Goal: Task Accomplishment & Management: Complete application form

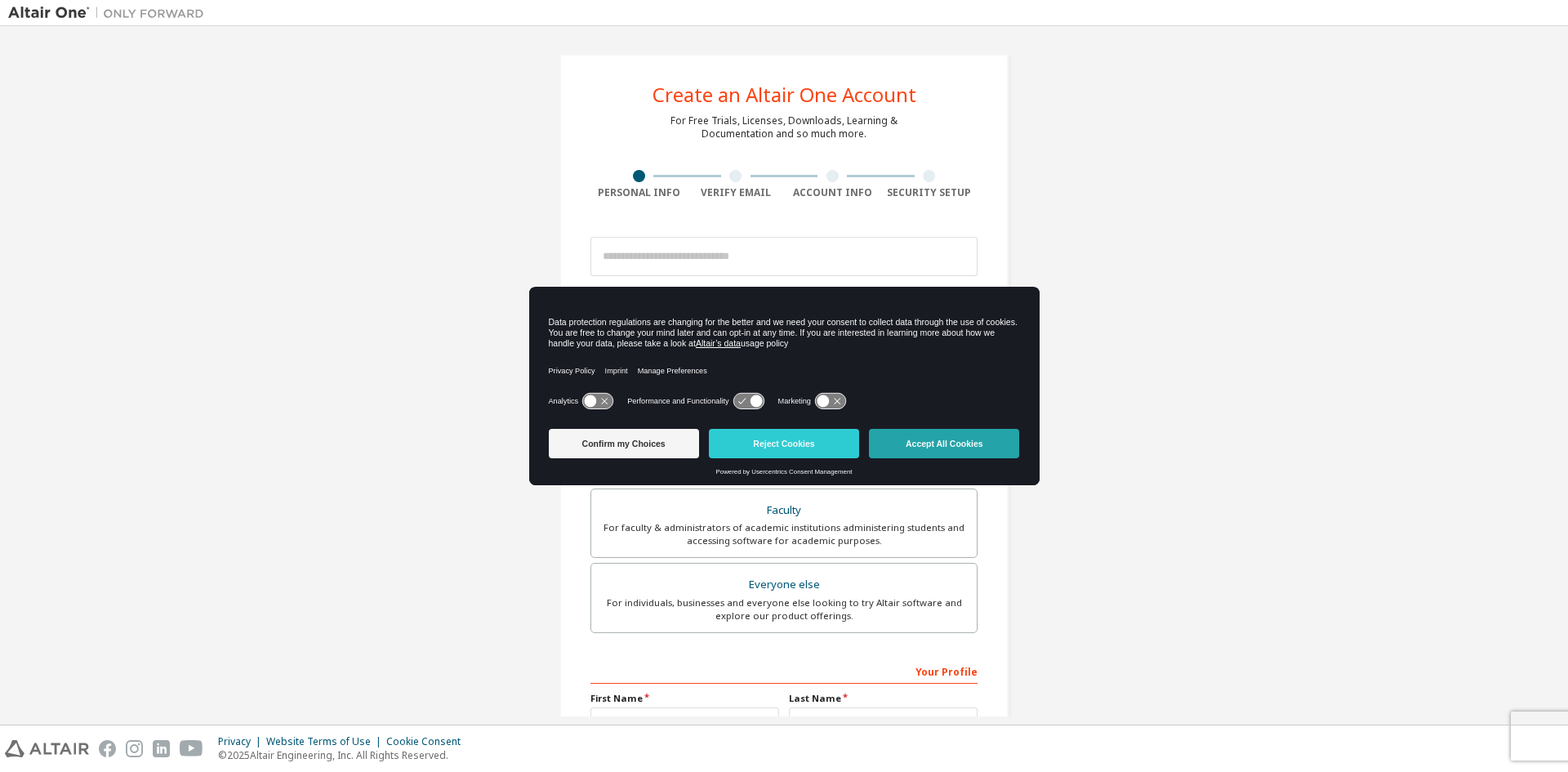
click at [908, 436] on button "Accept All Cookies" at bounding box center [944, 444] width 150 height 30
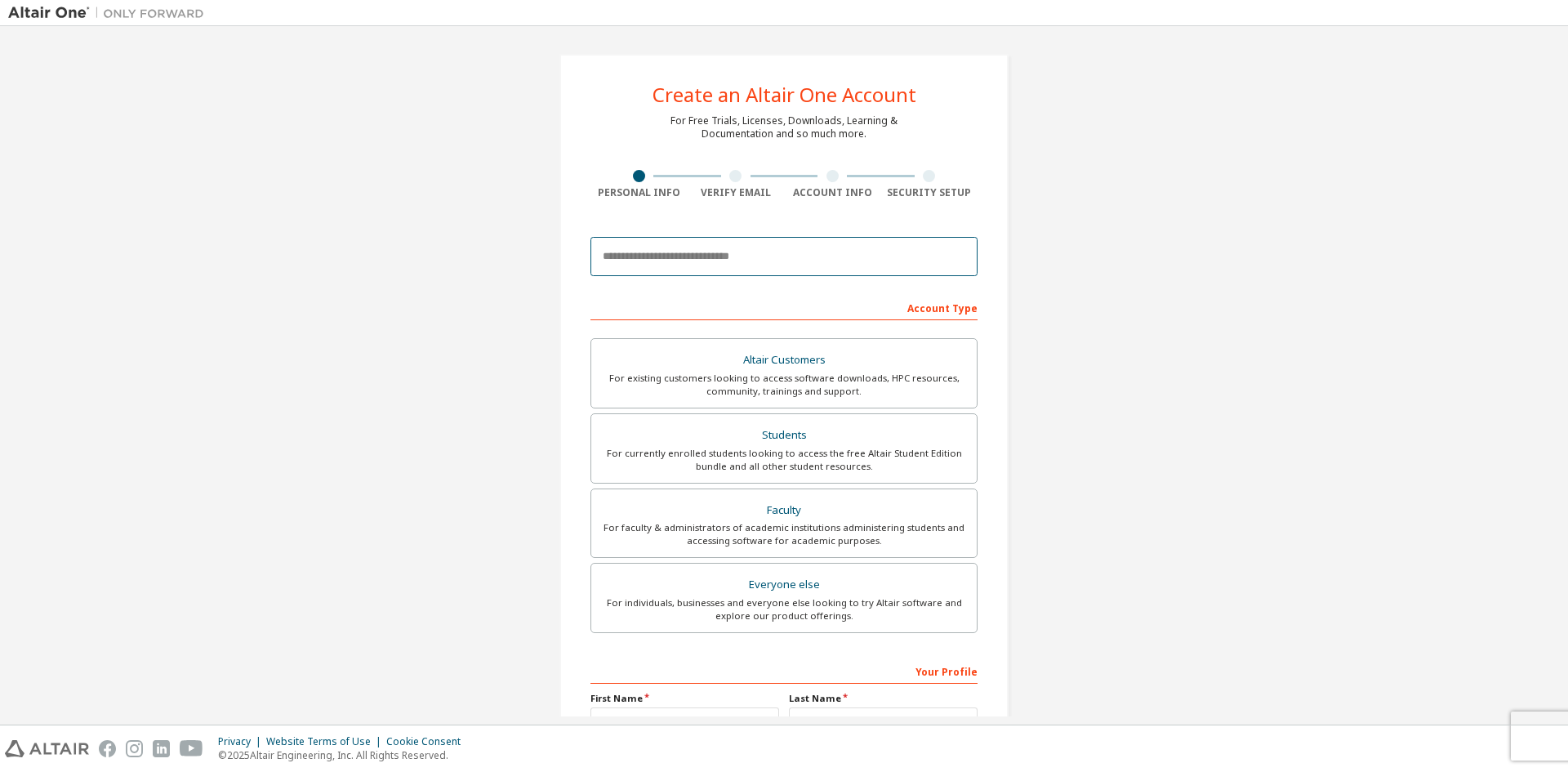
click at [757, 248] on input "email" at bounding box center [784, 256] width 387 height 39
type input "**********"
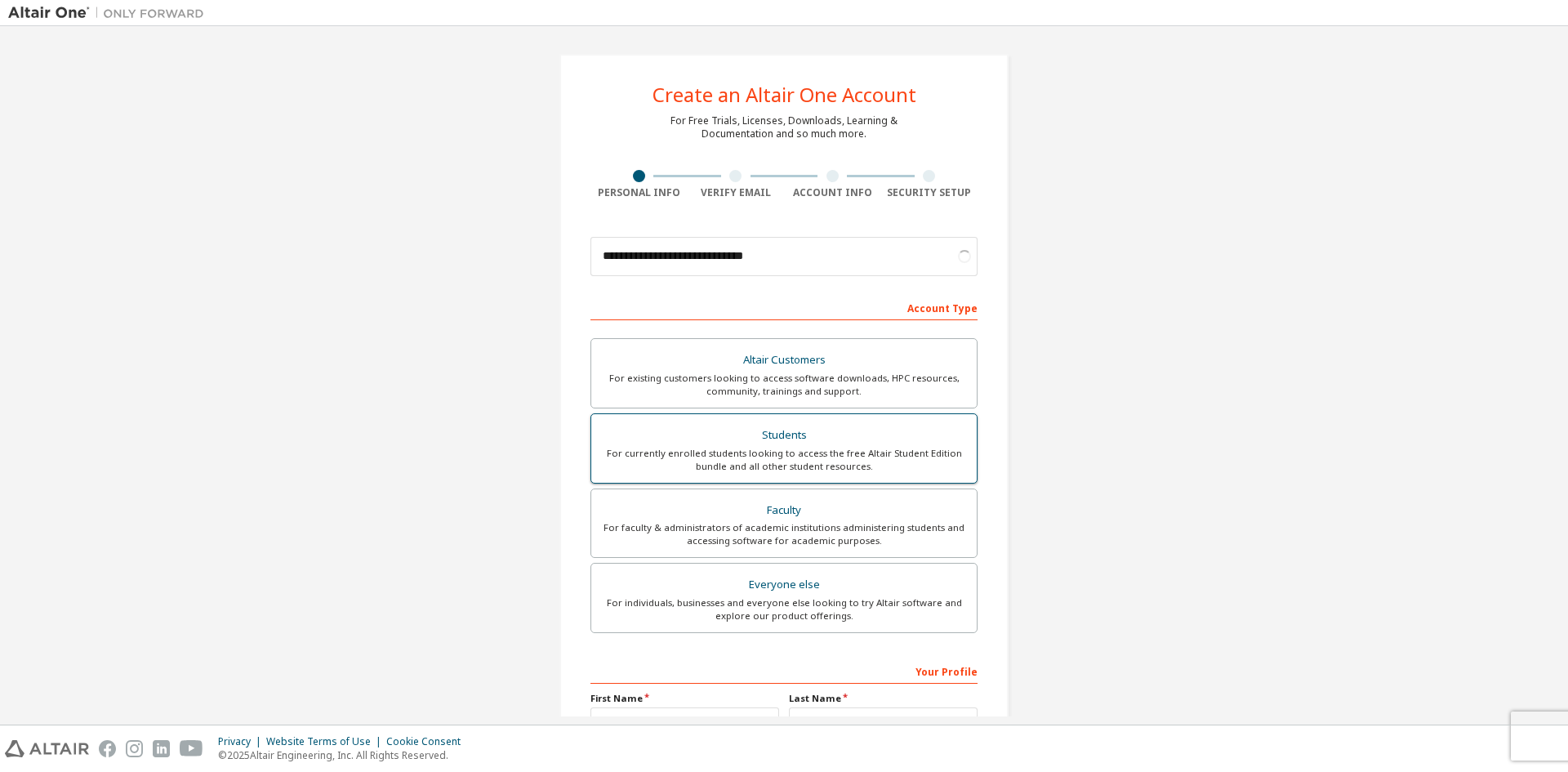
click at [776, 435] on div "Students" at bounding box center [784, 436] width 366 height 23
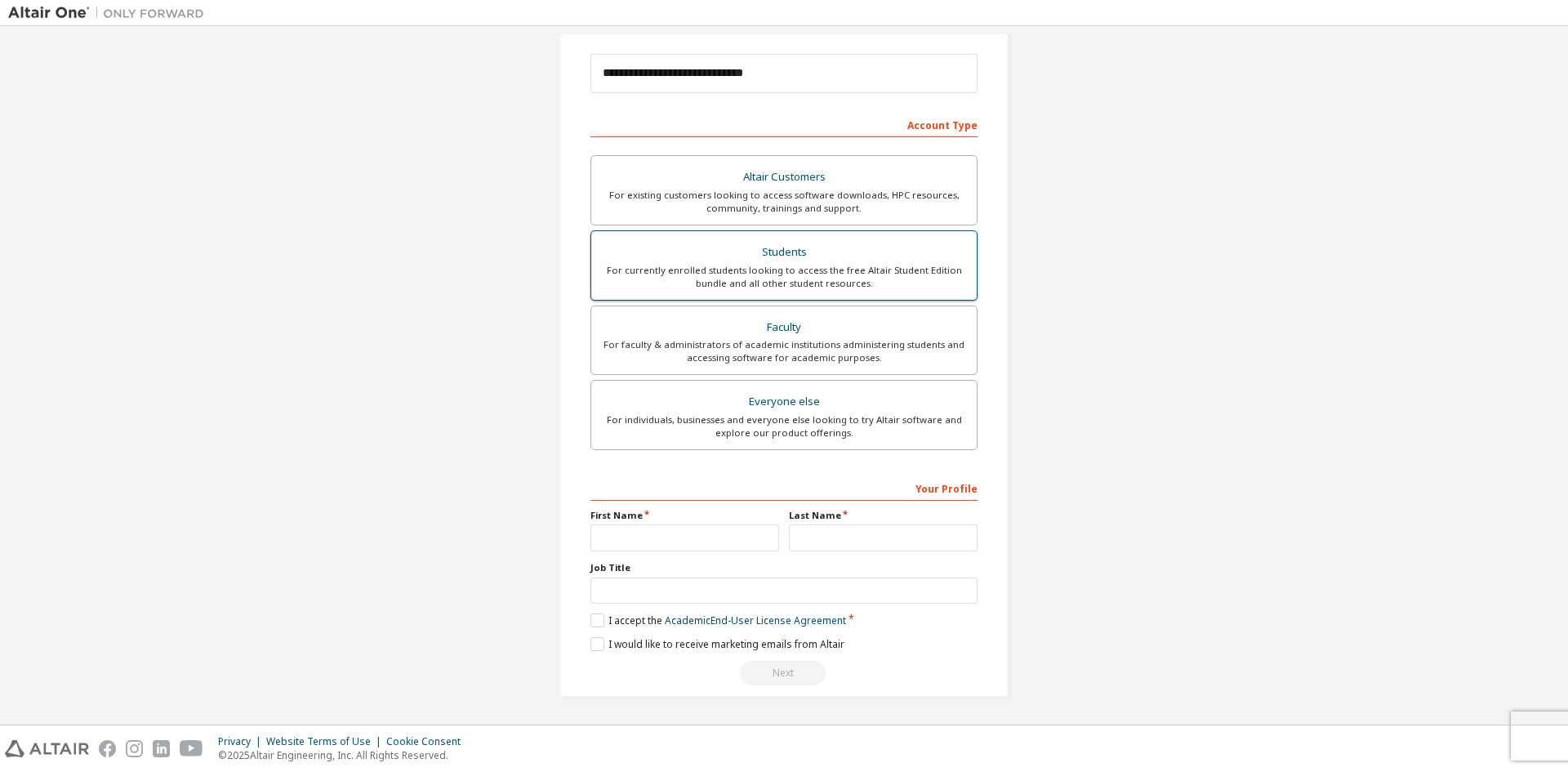
scroll to position [183, 0]
click at [749, 539] on input "text" at bounding box center [684, 537] width 188 height 27
type input "**********"
click at [832, 548] on input "text" at bounding box center [883, 537] width 188 height 27
type input "******"
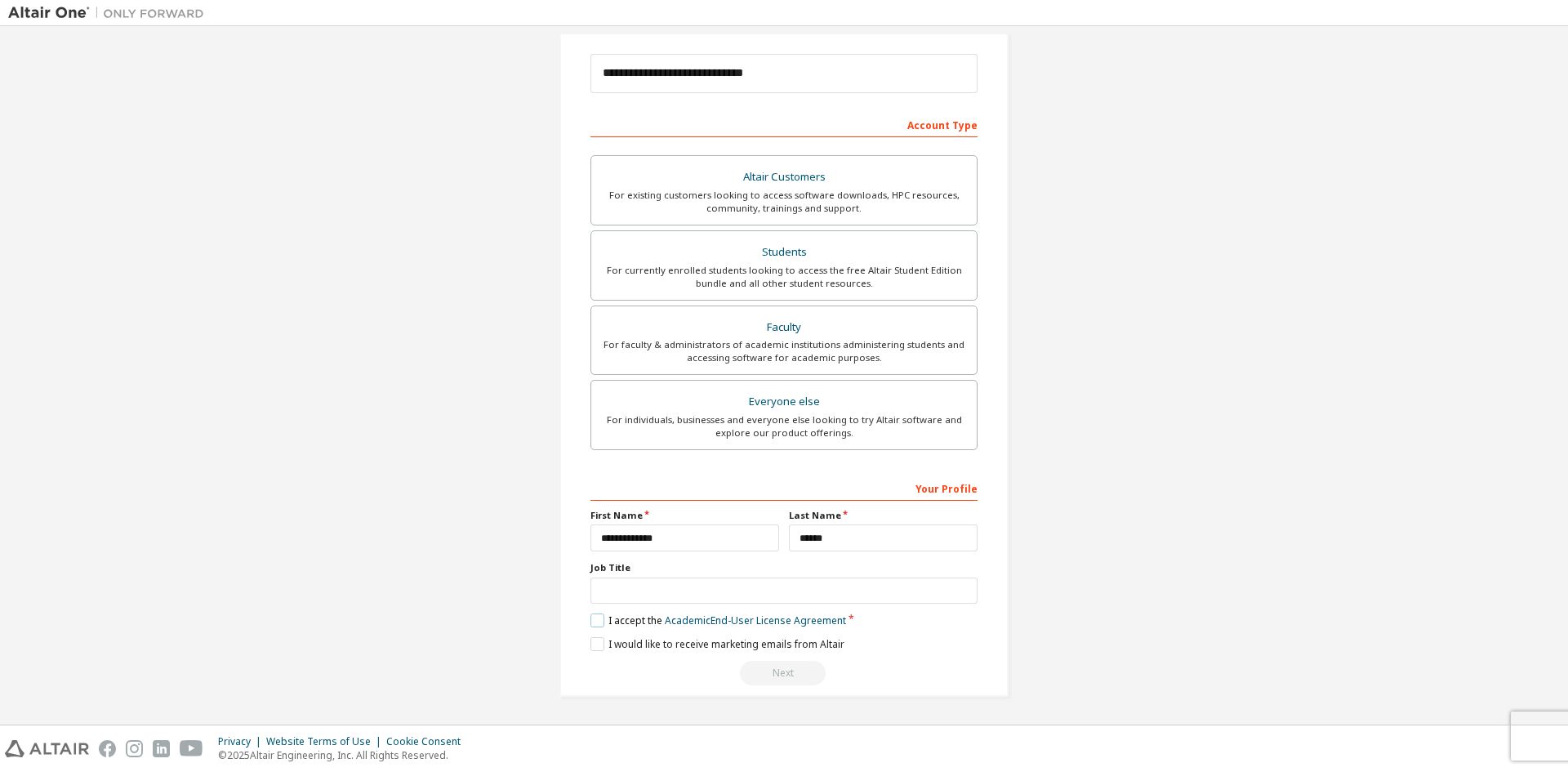
click at [603, 623] on label "I accept the Academic End-User License Agreement" at bounding box center [717, 620] width 255 height 14
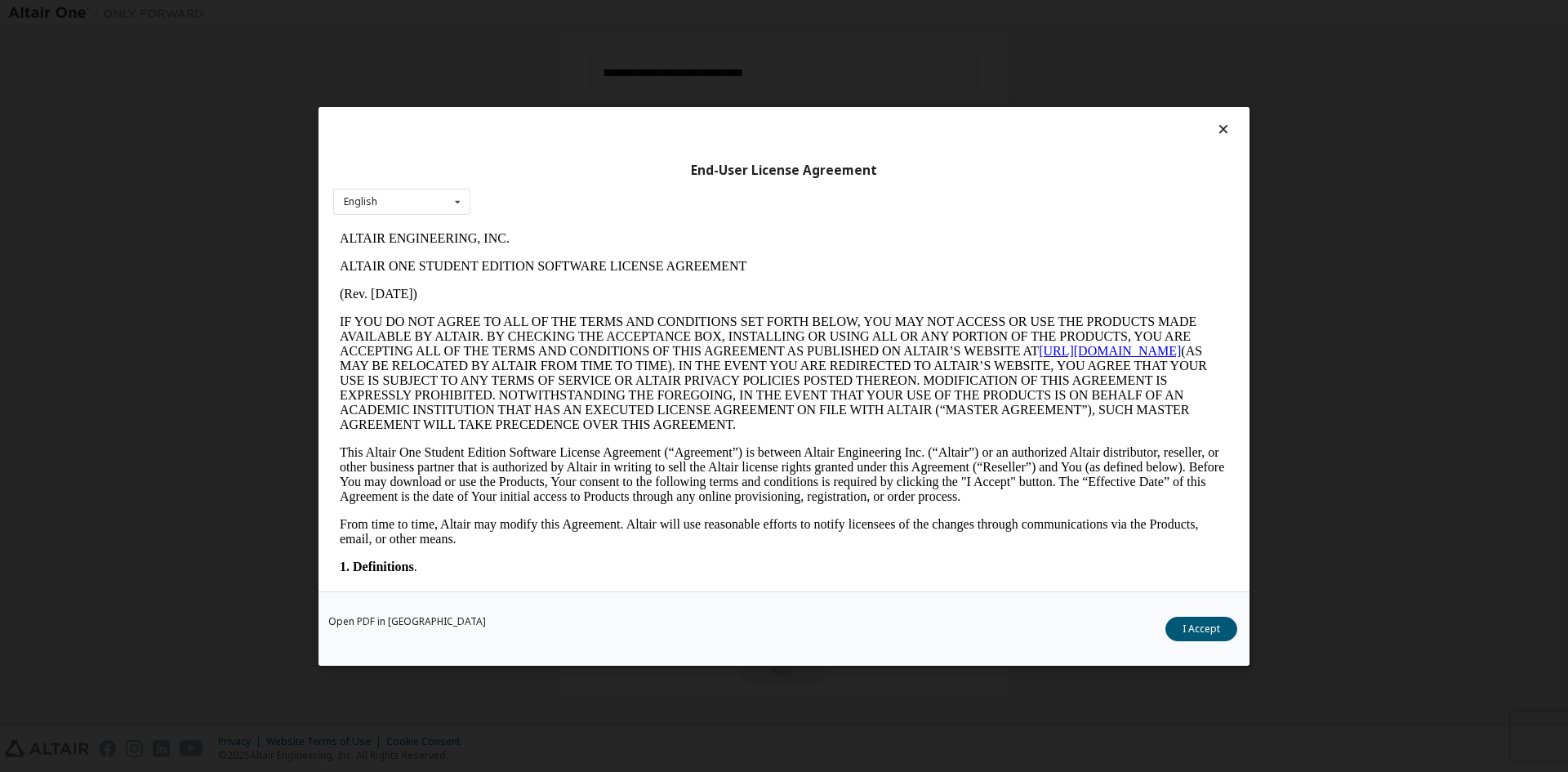
scroll to position [0, 0]
drag, startPoint x: 1180, startPoint y: 612, endPoint x: 1180, endPoint y: 632, distance: 20.0
click at [1180, 614] on div "Open PDF in New Tab I Accept" at bounding box center [784, 627] width 931 height 74
click at [1180, 632] on button "I Accept" at bounding box center [1201, 628] width 72 height 25
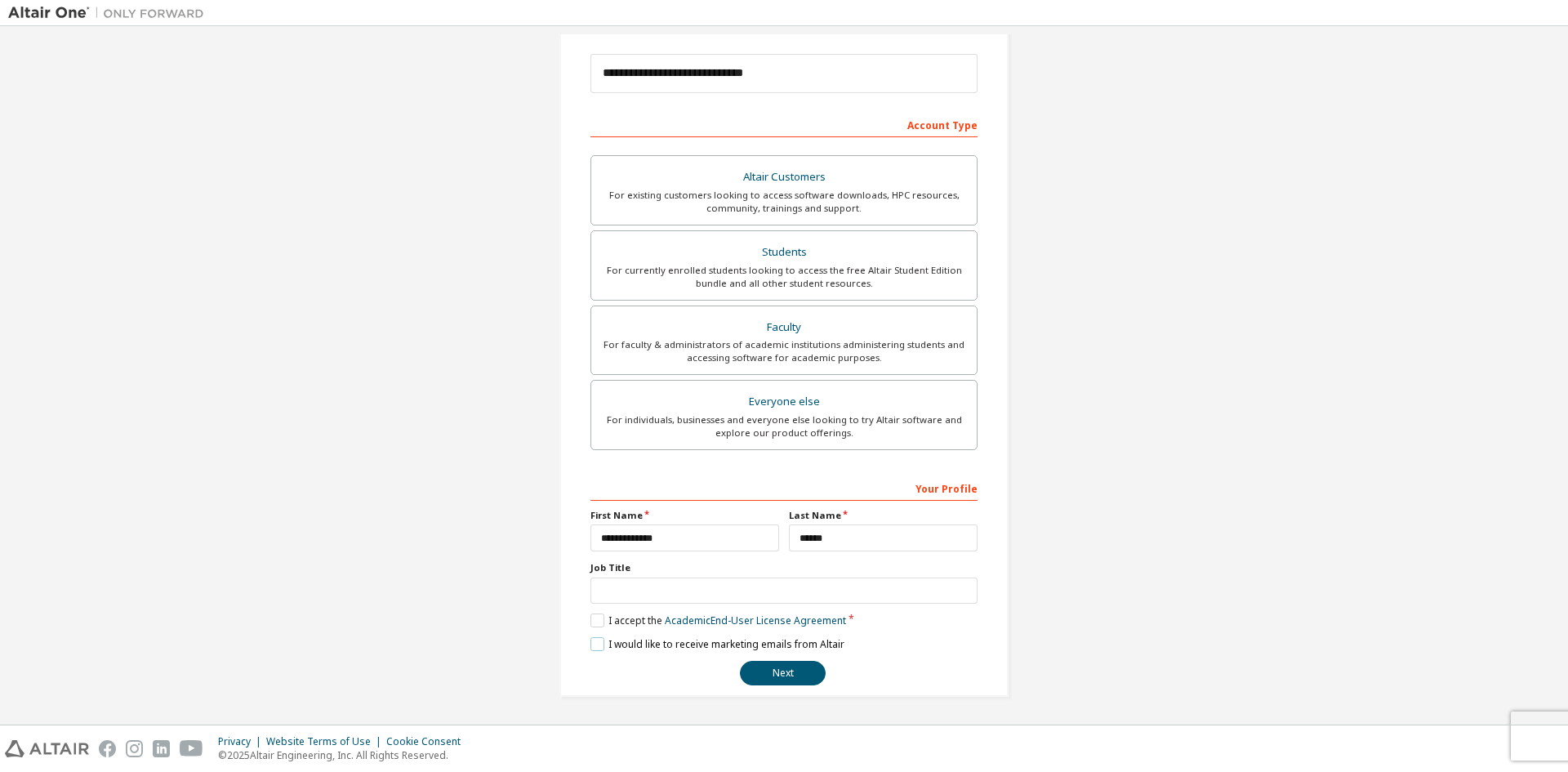
click at [590, 638] on label "I would like to receive marketing emails from Altair" at bounding box center [717, 644] width 254 height 14
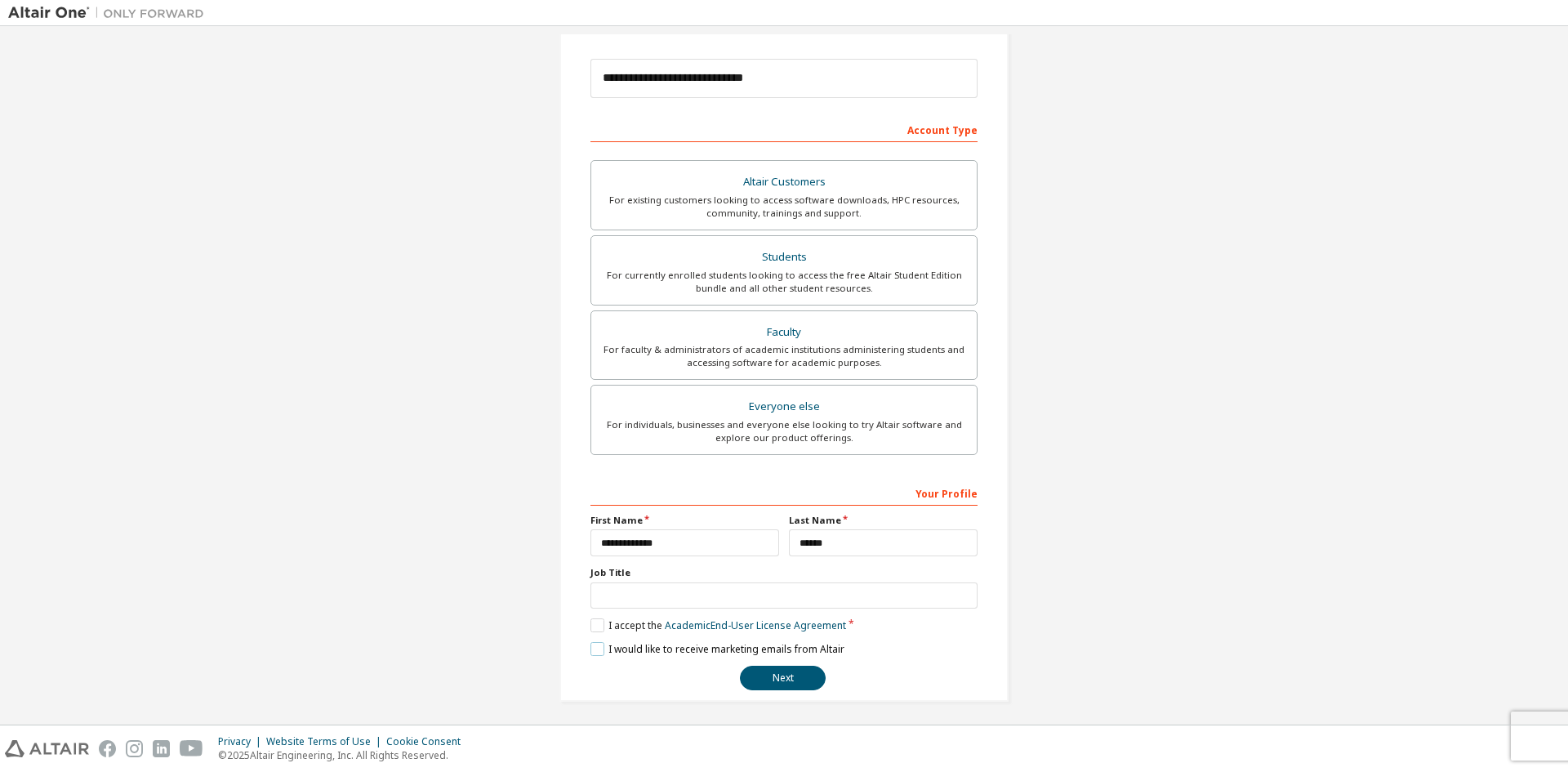
scroll to position [183, 0]
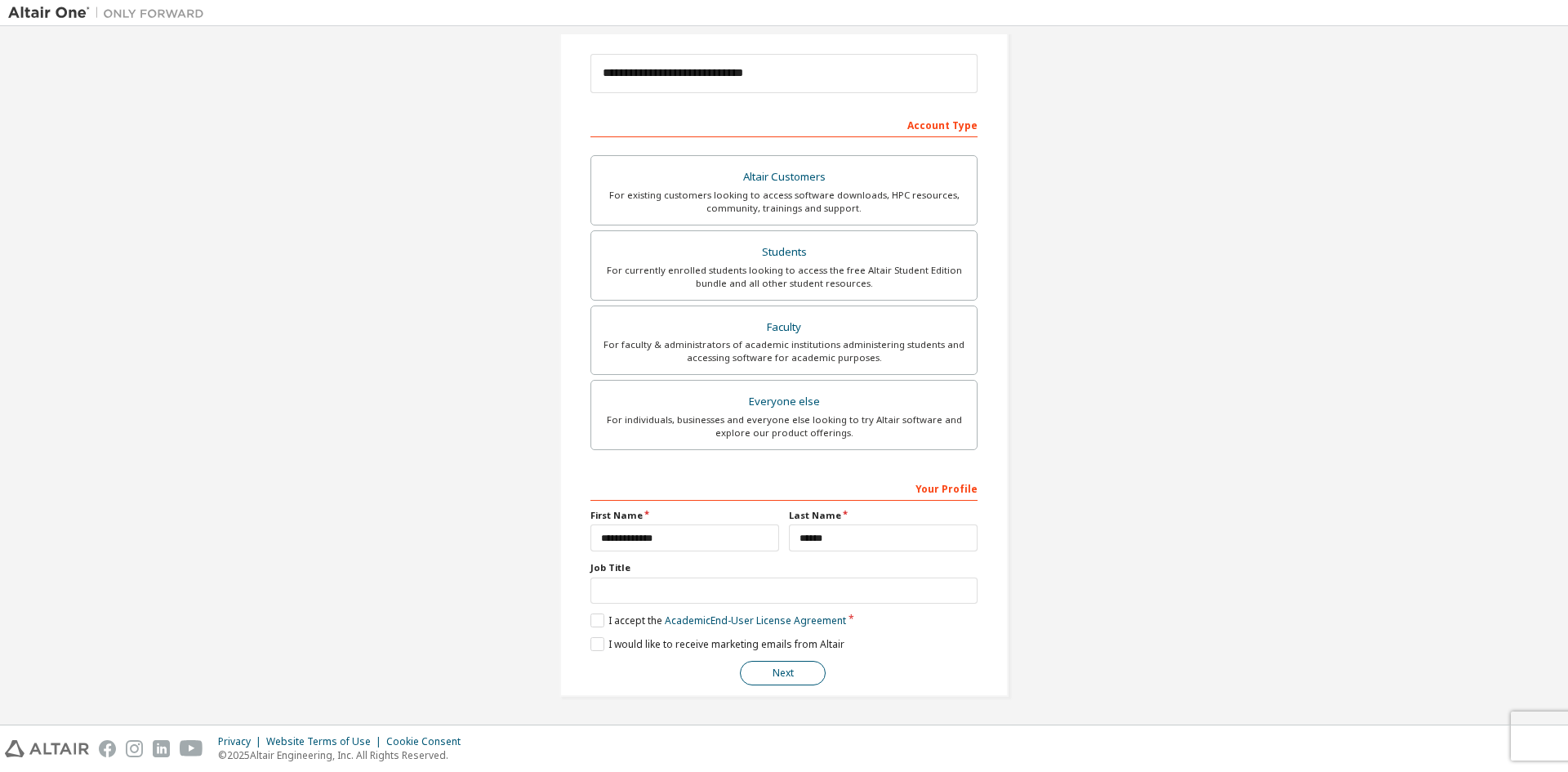
click at [764, 677] on button "Next" at bounding box center [783, 673] width 86 height 25
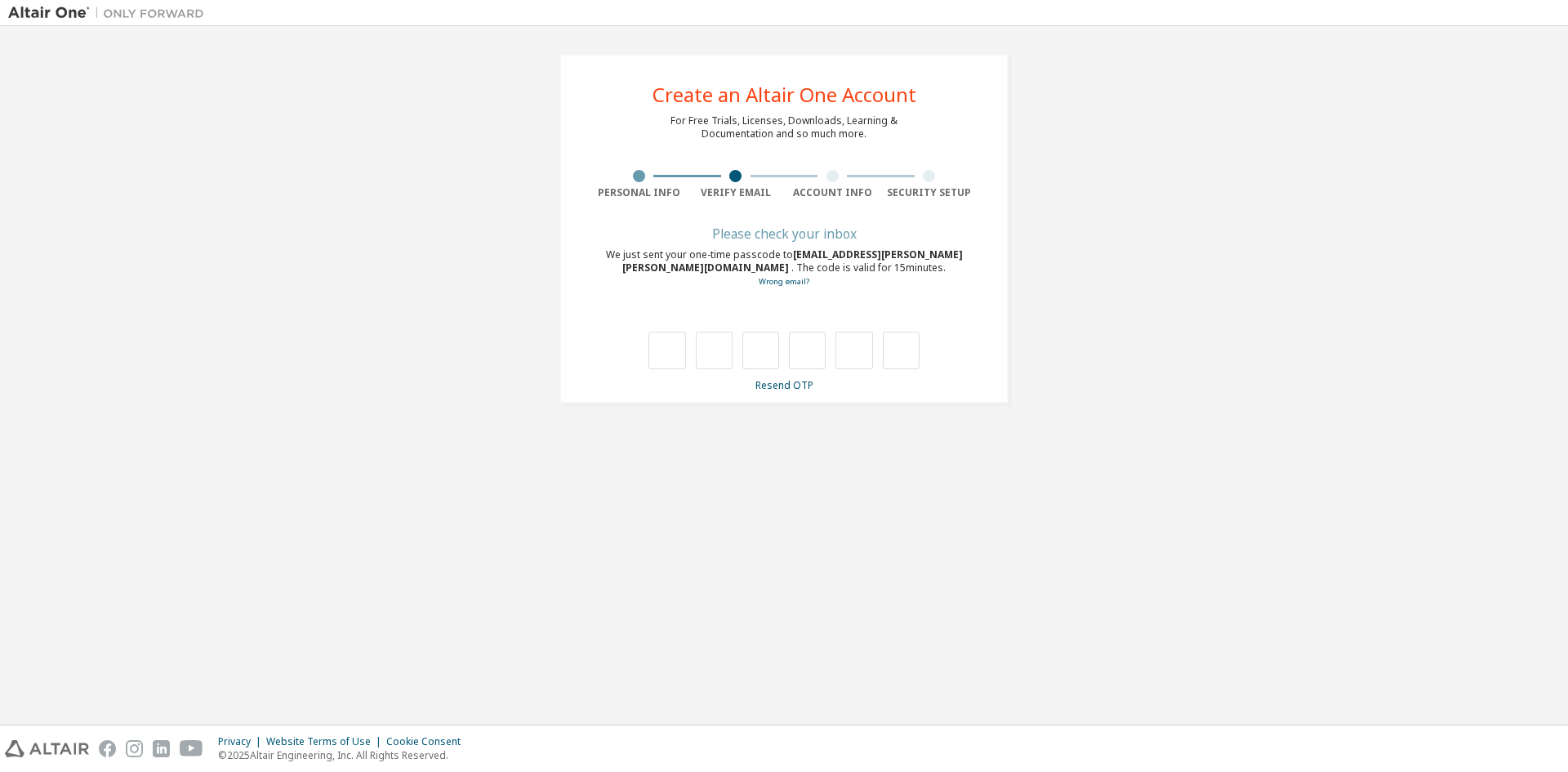
type input "*"
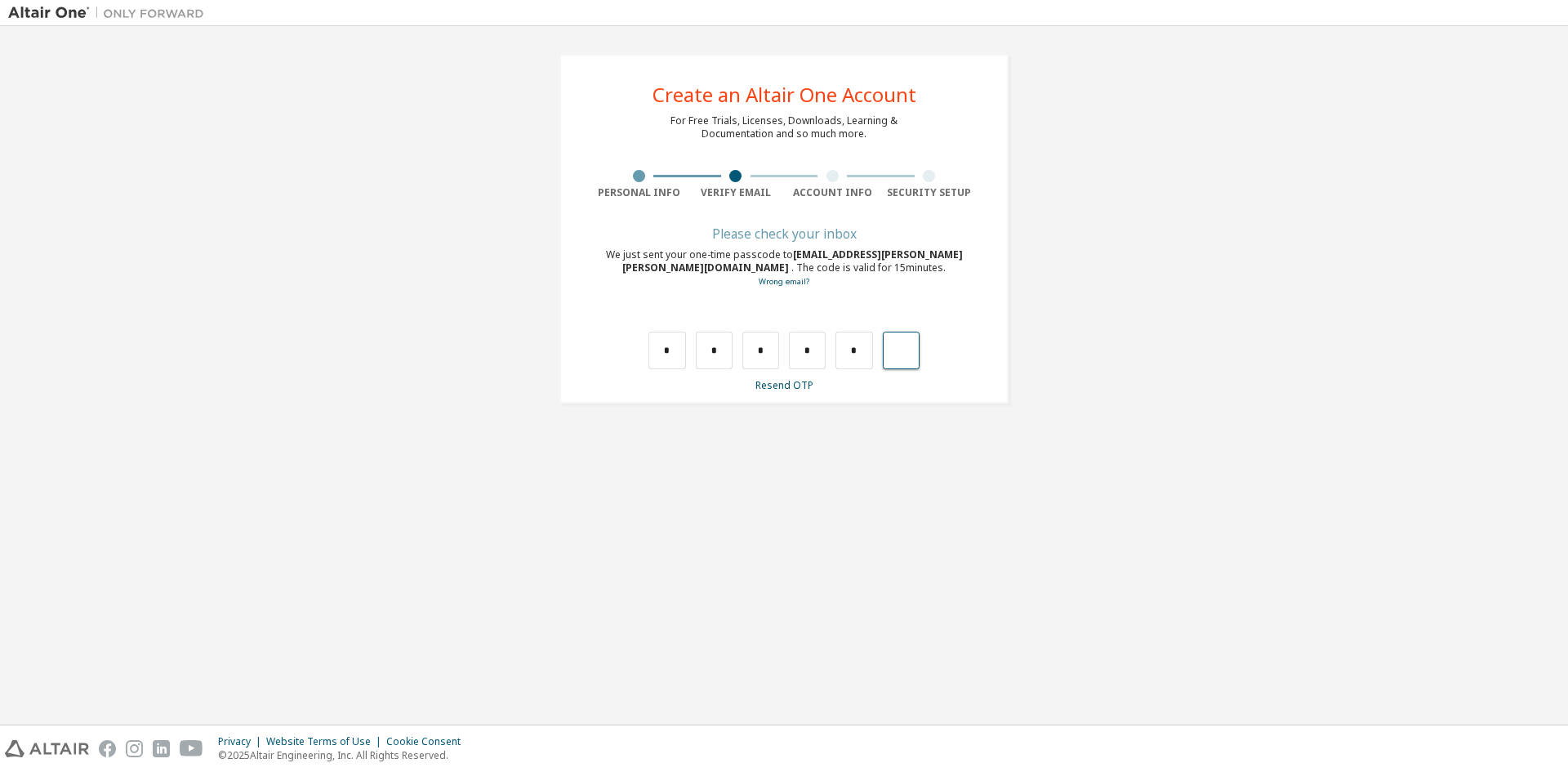
type input "*"
